Goal: Task Accomplishment & Management: Complete application form

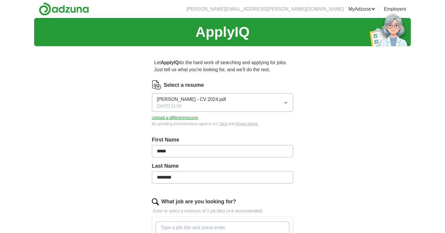
click at [233, 107] on button "[PERSON_NAME] - CV 2024.pdf [DATE] 21:28" at bounding box center [222, 102] width 141 height 19
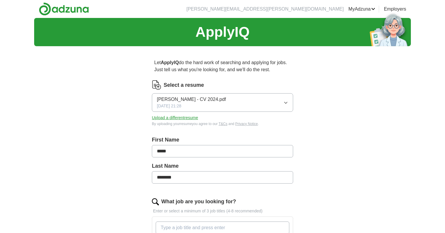
click at [185, 117] on button "Upload a different resume" at bounding box center [175, 118] width 46 height 6
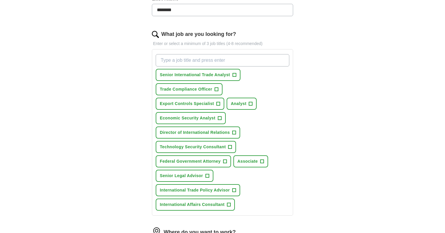
scroll to position [169, 0]
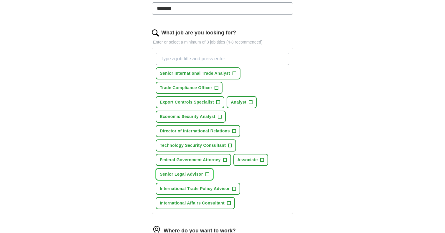
click at [192, 175] on span "Senior Legal Advisor" at bounding box center [181, 174] width 43 height 6
click at [191, 146] on span "Technology Security Consultant" at bounding box center [193, 145] width 66 height 6
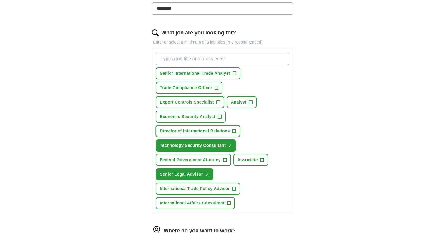
click at [190, 133] on span "Director of International Relations" at bounding box center [195, 131] width 70 height 6
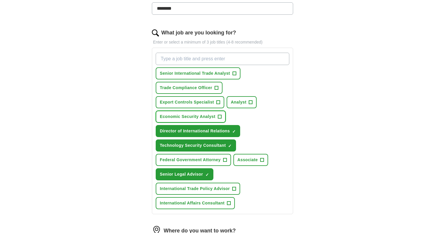
click at [189, 119] on span "Economic Security Analyst" at bounding box center [188, 117] width 56 height 6
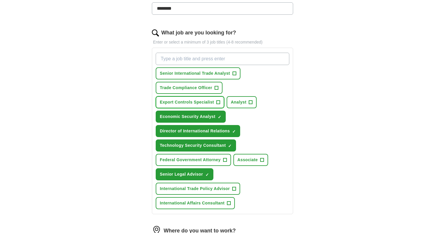
click at [189, 104] on span "Export Controls Specialist" at bounding box center [187, 102] width 54 height 6
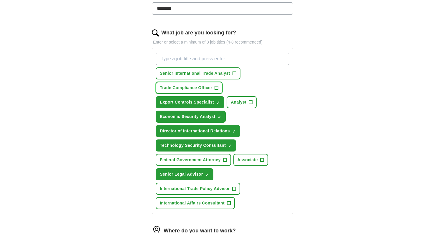
click at [189, 88] on span "Trade Compliance Officer" at bounding box center [186, 88] width 52 height 6
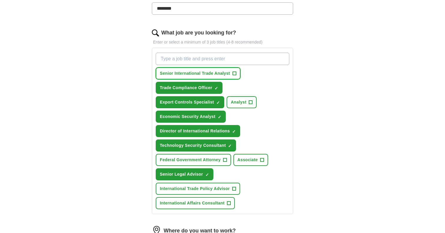
click at [190, 75] on span "Senior International Trade Analyst" at bounding box center [195, 73] width 70 height 6
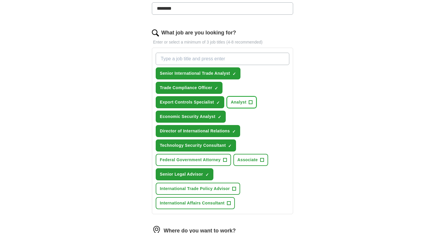
click at [238, 104] on span "Analyst" at bounding box center [239, 102] width 16 height 6
click at [174, 190] on span "International Trade Policy Advisor" at bounding box center [195, 189] width 70 height 6
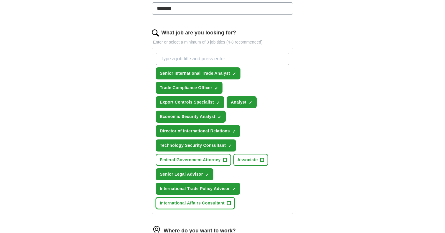
click at [170, 204] on span "International Affairs Consultant" at bounding box center [192, 203] width 65 height 6
click at [179, 58] on input "What job are you looking for?" at bounding box center [223, 59] width 134 height 12
click at [176, 58] on input "What job are you looking for?" at bounding box center [223, 59] width 134 height 12
paste input "Senior CD/TOC Subject Matter Expert (SME) – NTC"
type input "Senior CD/TOC Subject Matter Expert (SME) – NTC"
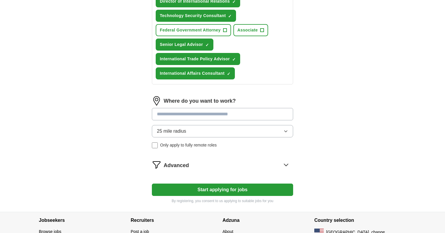
scroll to position [314, 0]
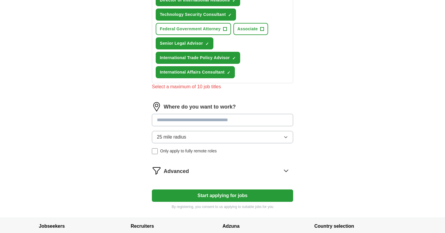
click at [263, 116] on input at bounding box center [222, 120] width 141 height 12
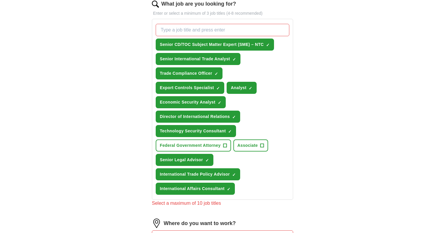
scroll to position [196, 0]
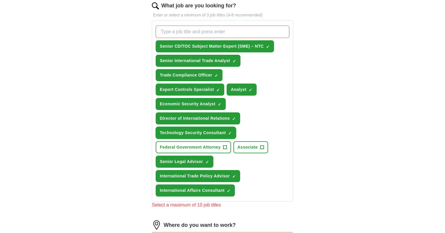
click at [193, 131] on span "Technology Security Consultant" at bounding box center [193, 133] width 66 height 6
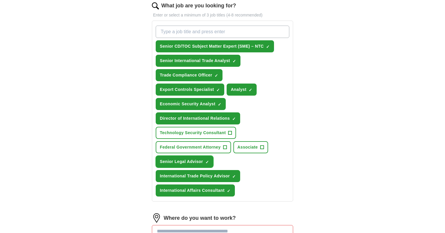
click at [201, 161] on span "Senior Legal Advisor" at bounding box center [181, 162] width 43 height 6
click at [215, 189] on span "International Affairs Consultant" at bounding box center [192, 190] width 65 height 6
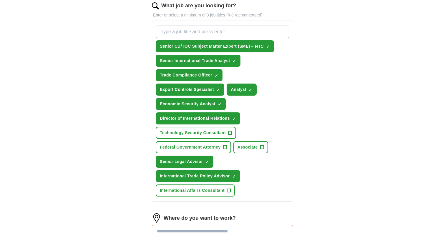
click at [249, 206] on form "Select a resume [PERSON_NAME] - CV 2025.docx [DATE] 14:43 Upload a different re…" at bounding box center [222, 109] width 141 height 450
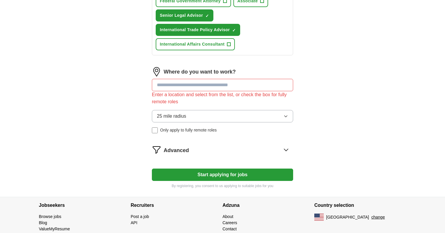
scroll to position [342, 0]
click at [195, 83] on input at bounding box center [222, 85] width 141 height 12
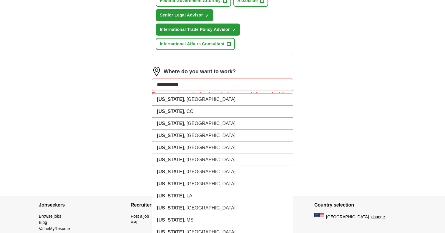
type input "**********"
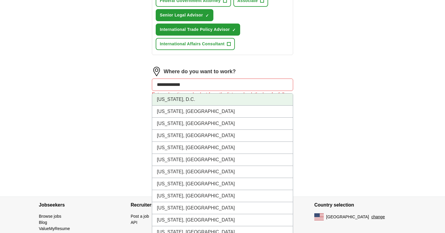
click at [192, 98] on li "[US_STATE], D.C." at bounding box center [222, 100] width 141 height 12
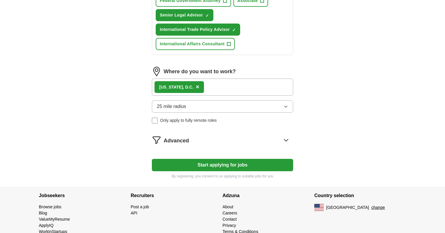
click at [226, 165] on button "Start applying for jobs" at bounding box center [222, 165] width 141 height 12
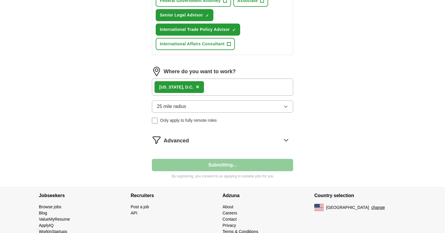
select select "**"
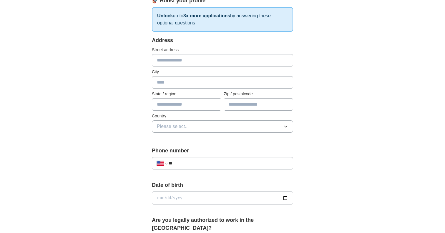
scroll to position [92, 0]
click at [169, 60] on input "text" at bounding box center [222, 60] width 141 height 12
type input "**********"
type input "*"
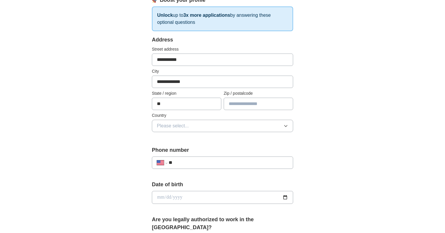
type input "**"
type input "*****"
click at [188, 123] on span "Please select..." at bounding box center [173, 125] width 32 height 7
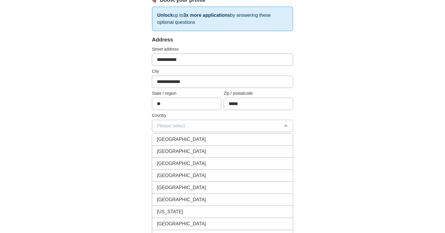
click at [185, 150] on span "[GEOGRAPHIC_DATA]" at bounding box center [181, 151] width 49 height 7
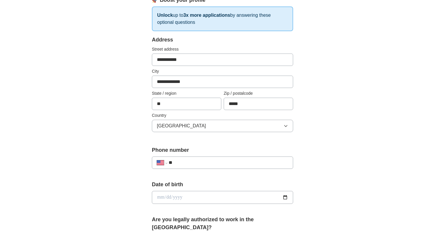
click at [129, 146] on div "**********" at bounding box center [222, 210] width 188 height 503
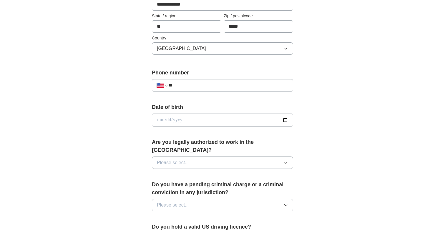
scroll to position [170, 0]
click at [206, 83] on input "**" at bounding box center [228, 84] width 119 height 7
type input "**********"
click at [186, 159] on span "Please select..." at bounding box center [173, 162] width 32 height 7
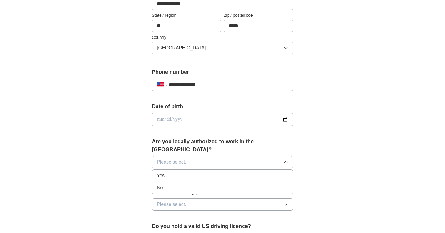
click at [178, 172] on div "Yes" at bounding box center [222, 175] width 131 height 7
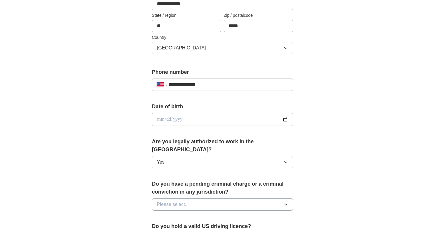
click at [157, 180] on label "Do you have a pending criminal charge or a criminal conviction in any jurisdict…" at bounding box center [222, 188] width 141 height 16
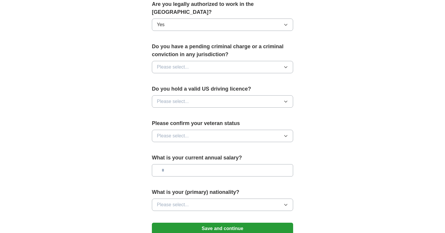
scroll to position [308, 0]
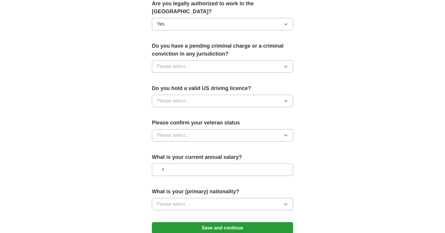
click at [192, 60] on button "Please select..." at bounding box center [222, 66] width 141 height 12
click at [180, 89] on div "No" at bounding box center [222, 92] width 131 height 7
click at [178, 97] on span "Please select..." at bounding box center [173, 100] width 32 height 7
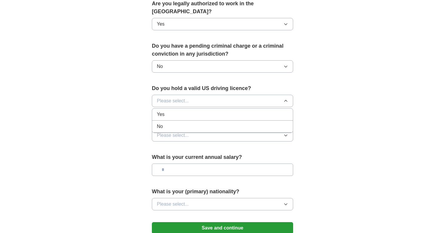
click at [173, 111] on div "Yes" at bounding box center [222, 114] width 131 height 7
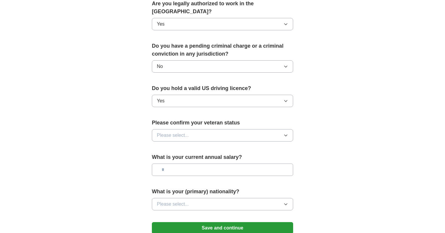
click at [174, 129] on button "Please select..." at bounding box center [222, 135] width 141 height 12
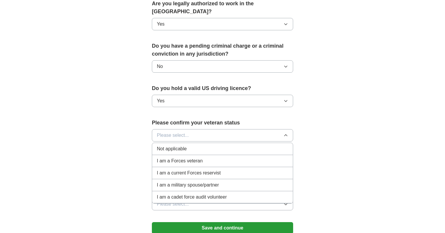
click at [175, 145] on span "Not applicable" at bounding box center [172, 148] width 30 height 7
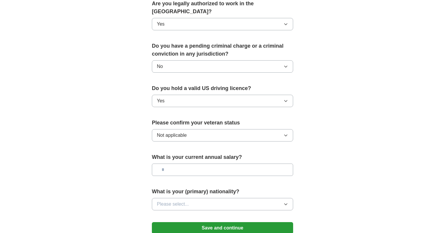
click at [177, 131] on button "Not applicable" at bounding box center [222, 135] width 141 height 12
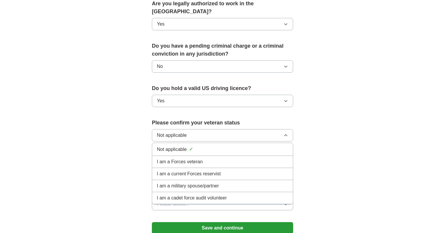
click at [176, 146] on span "Not applicable" at bounding box center [172, 149] width 30 height 7
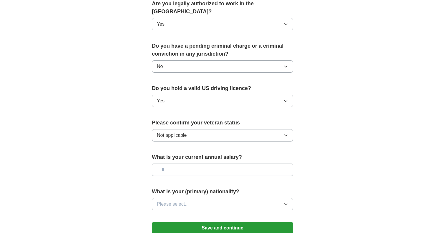
click at [176, 165] on input "text" at bounding box center [222, 170] width 141 height 12
type input "********"
click at [178, 201] on span "Please select..." at bounding box center [173, 204] width 32 height 7
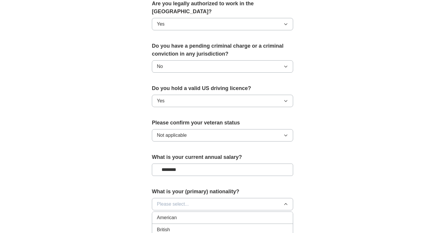
click at [174, 214] on span "American" at bounding box center [167, 217] width 20 height 7
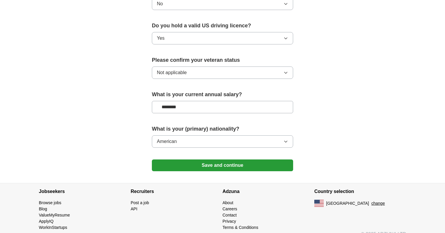
scroll to position [371, 0]
click at [231, 159] on button "Save and continue" at bounding box center [222, 165] width 141 height 12
